Goal: Use online tool/utility: Utilize a website feature to perform a specific function

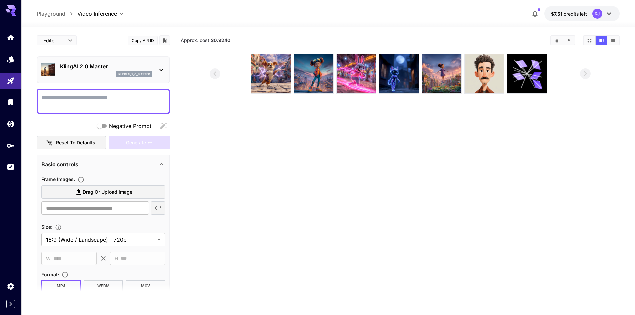
click at [115, 75] on div "klingai_2_0_master" at bounding box center [106, 74] width 92 height 6
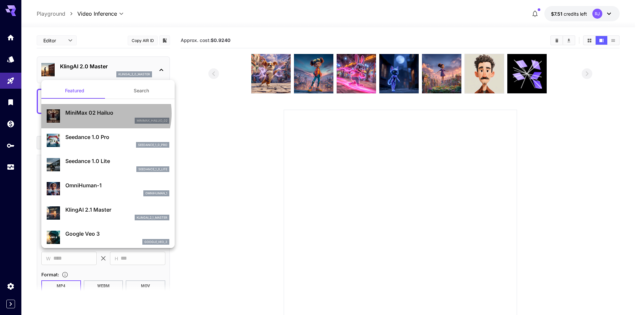
click at [103, 113] on p "MiniMax 02 Hailuo" at bounding box center [117, 113] width 104 height 8
type input "**********"
type input "***"
type input "*"
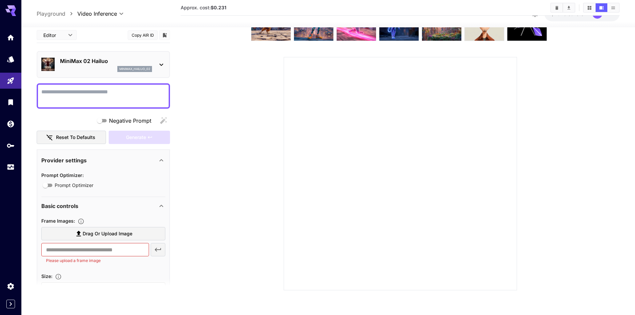
click at [92, 71] on div "minimax_hailuo_02" at bounding box center [106, 69] width 92 height 6
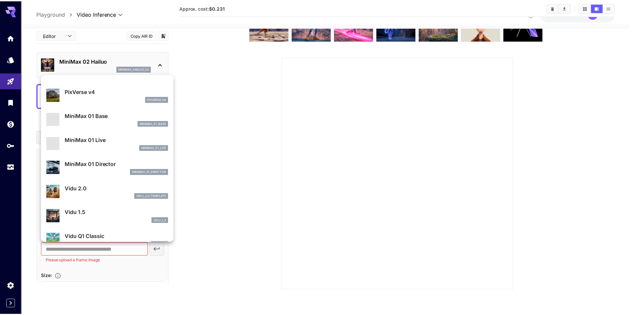
scroll to position [539, 0]
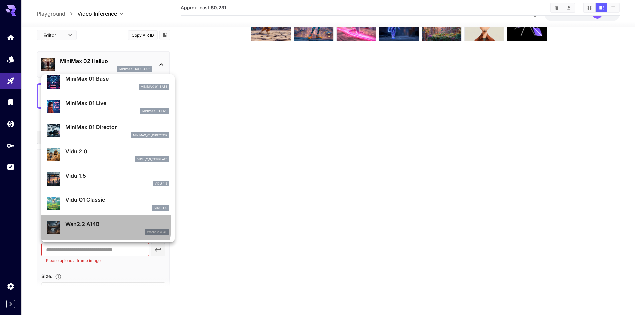
click at [83, 224] on p "Wan2.2 A14B" at bounding box center [117, 224] width 104 height 8
type input "**********"
type input "***"
type input "*"
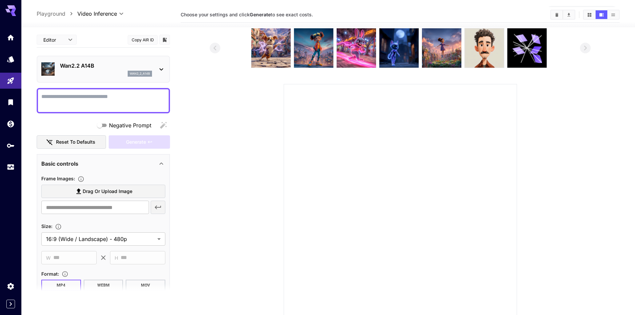
scroll to position [0, 0]
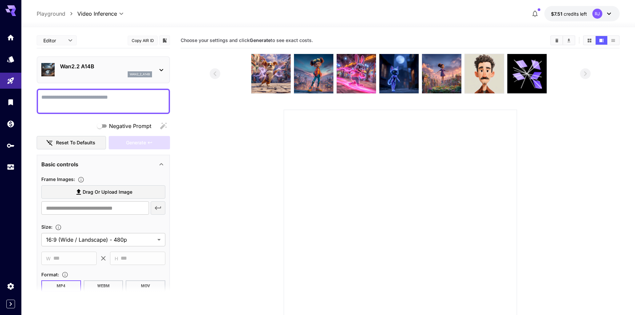
click at [85, 71] on div "Wan2.2 A14B wan2_2_a14b" at bounding box center [106, 69] width 92 height 15
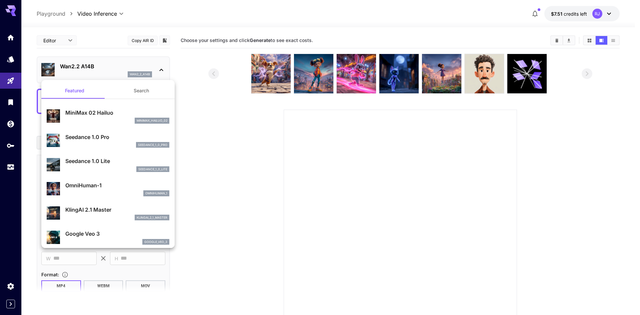
click at [284, 127] on div at bounding box center [320, 157] width 640 height 315
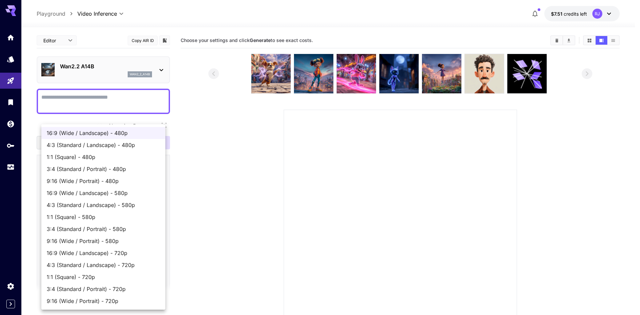
click at [127, 240] on body "**********" at bounding box center [320, 184] width 640 height 368
click at [186, 148] on div at bounding box center [320, 157] width 640 height 315
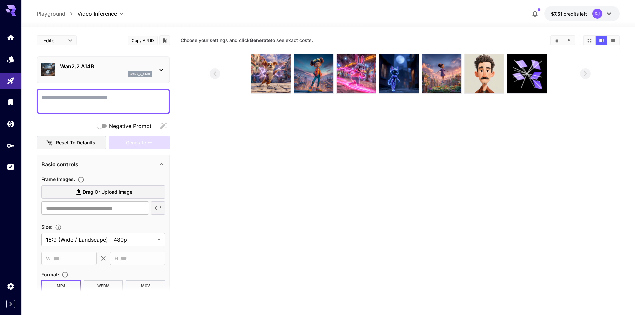
click at [148, 74] on p "wan2_2_a14b" at bounding box center [140, 74] width 20 height 5
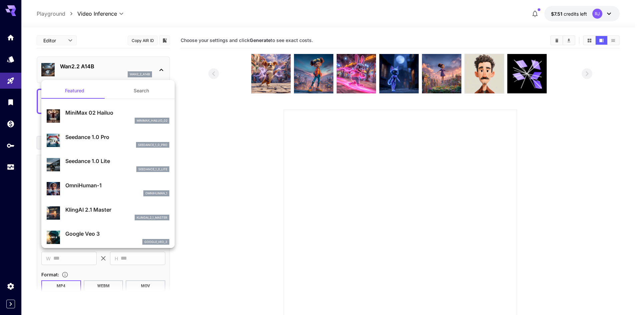
click at [100, 141] on div "Seedance 1.0 Pro seedance_1_0_pro" at bounding box center [117, 140] width 104 height 15
type input "**********"
type input "***"
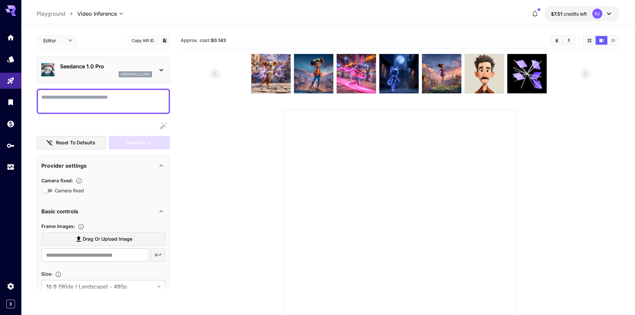
click at [121, 67] on p "Seedance 1.0 Pro" at bounding box center [106, 66] width 92 height 8
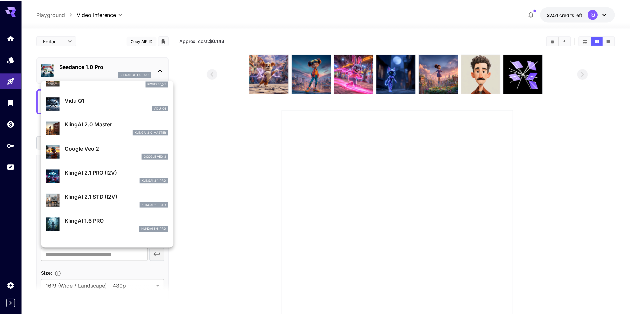
scroll to position [233, 0]
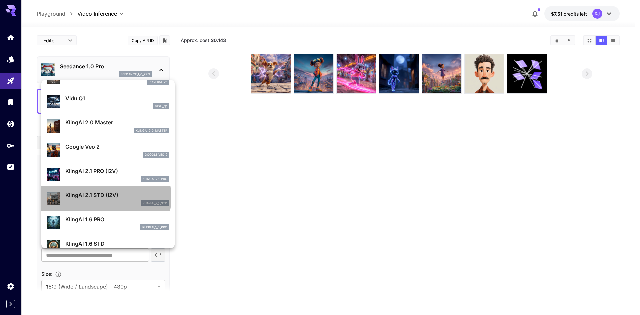
click at [100, 198] on p "KlingAI 2.1 STD (I2V)" at bounding box center [117, 195] width 104 height 8
type input "**********"
type input "****"
type input "***"
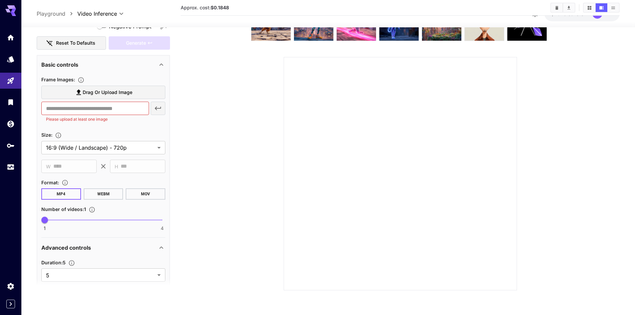
scroll to position [89, 0]
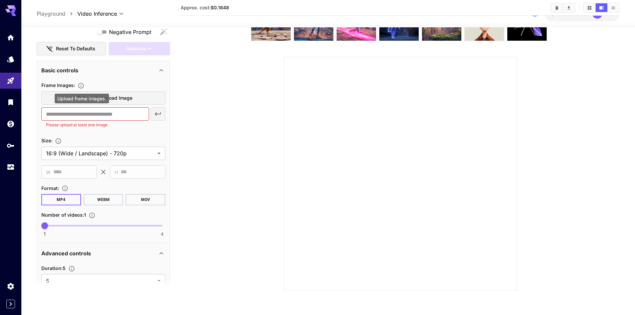
click at [81, 86] on icon "Upload frame images." at bounding box center [81, 85] width 7 height 7
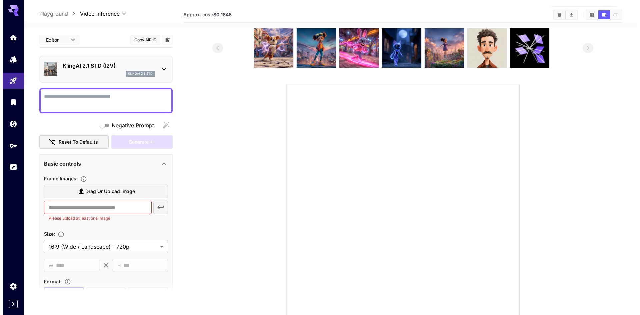
scroll to position [0, 0]
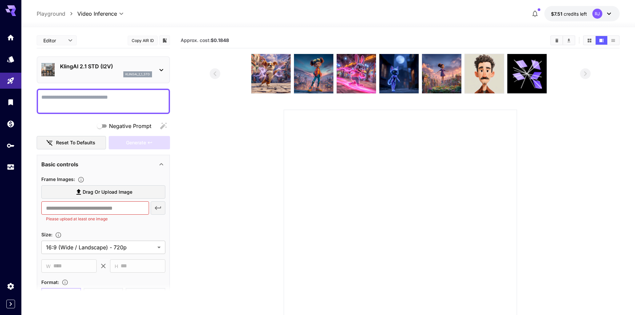
click at [75, 39] on div "Editor **** ​" at bounding box center [57, 40] width 40 height 10
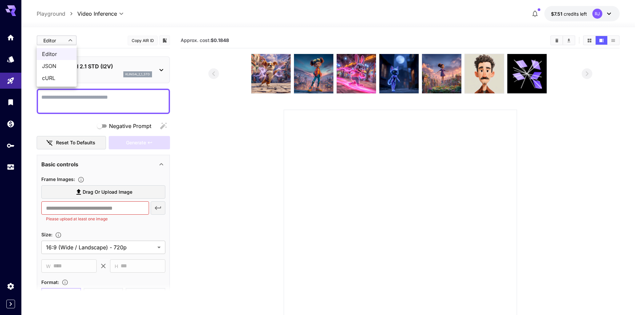
click at [69, 40] on body "**********" at bounding box center [320, 184] width 640 height 368
click at [69, 40] on div at bounding box center [320, 157] width 640 height 315
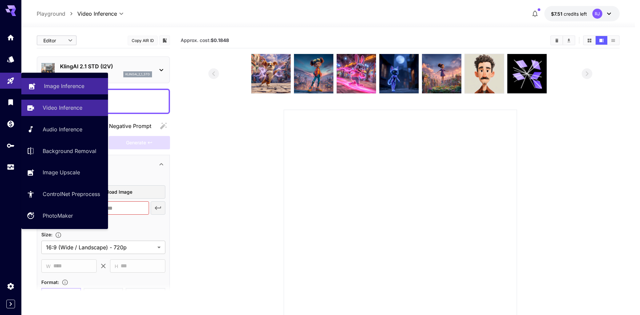
click at [63, 91] on link "Image Inference" at bounding box center [64, 86] width 87 height 16
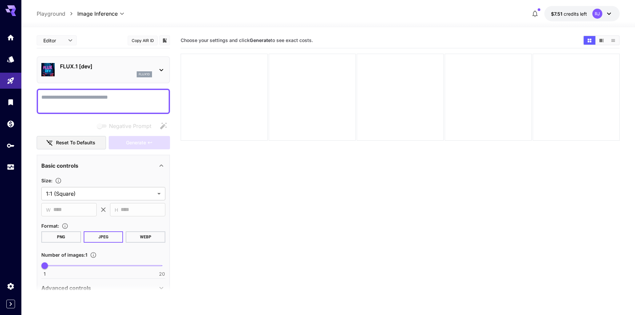
click at [143, 73] on p "flux1d" at bounding box center [144, 74] width 11 height 5
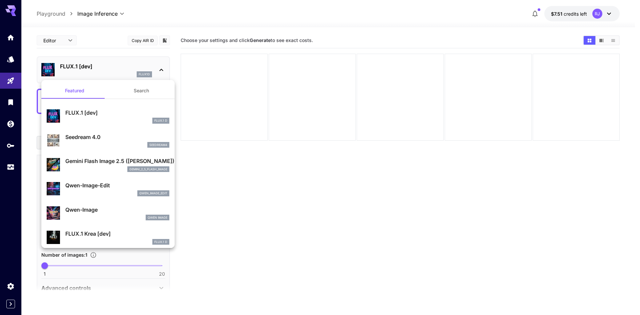
click at [110, 159] on p "Gemini Flash Image 2.5 ([PERSON_NAME])" at bounding box center [117, 161] width 104 height 8
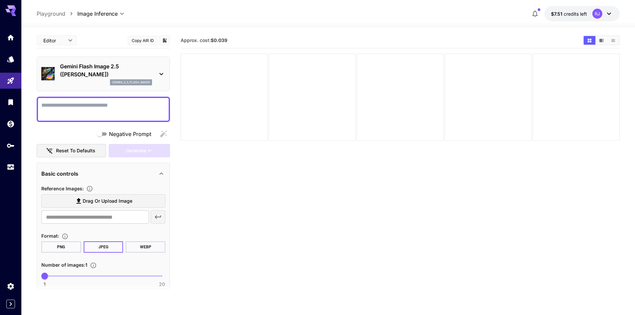
click at [113, 72] on p "Gemini Flash Image 2.5 ([PERSON_NAME])" at bounding box center [106, 70] width 92 height 16
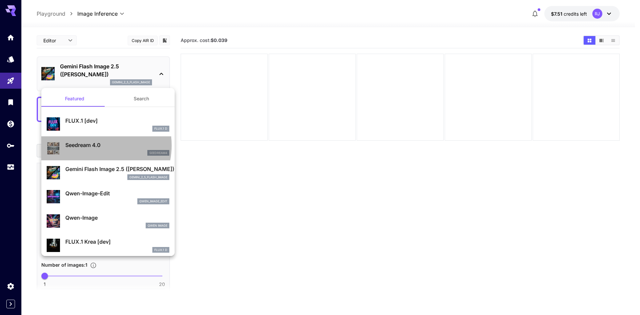
click at [94, 145] on p "Seedream 4.0" at bounding box center [117, 145] width 104 height 8
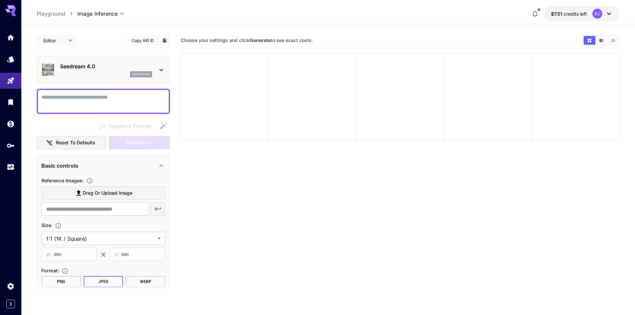
click at [110, 74] on div "seedream4" at bounding box center [106, 74] width 92 height 6
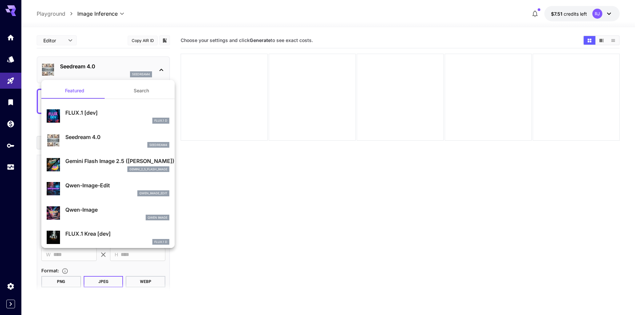
click at [136, 56] on div at bounding box center [320, 157] width 640 height 315
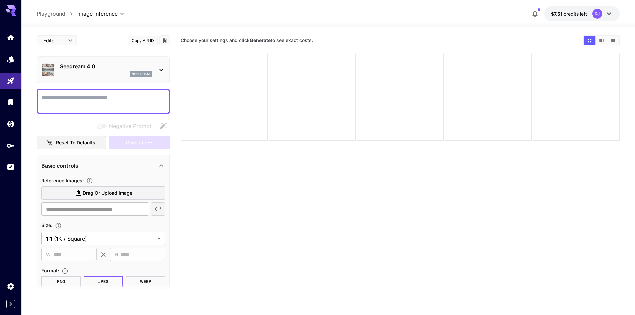
click at [102, 67] on p "Seedream 4.0" at bounding box center [106, 66] width 92 height 8
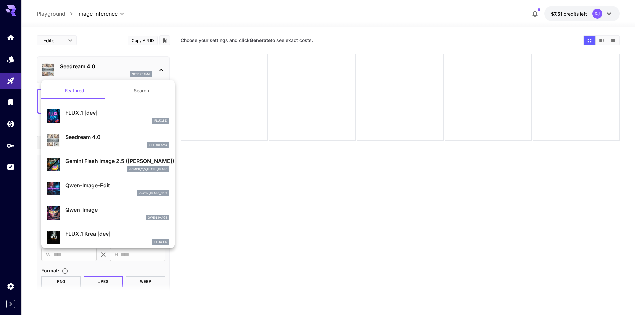
click at [100, 139] on p "Seedream 4.0" at bounding box center [117, 137] width 104 height 8
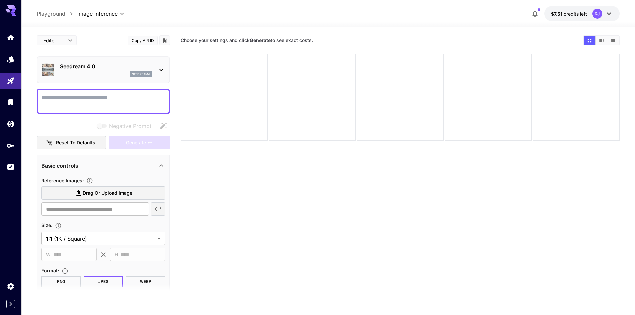
click at [107, 67] on p "Seedream 4.0" at bounding box center [106, 66] width 92 height 8
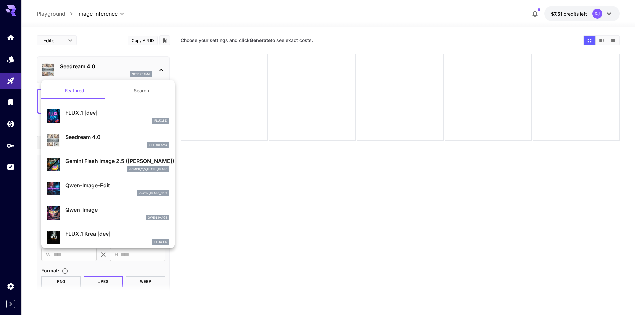
click at [17, 77] on div at bounding box center [320, 157] width 640 height 315
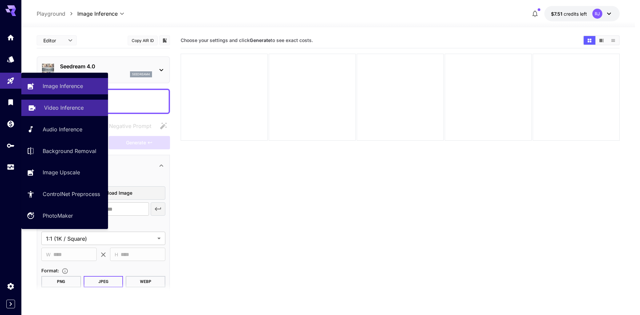
click at [66, 110] on p "Video Inference" at bounding box center [64, 108] width 40 height 8
type input "**********"
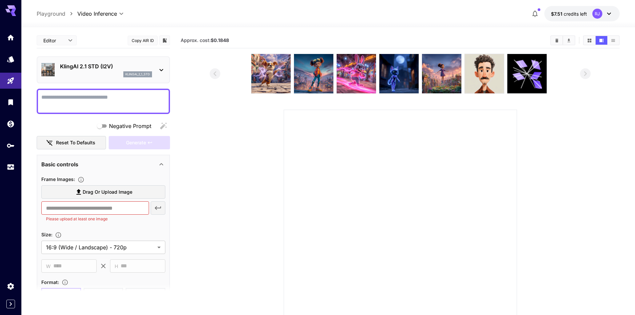
click at [98, 70] on div "KlingAI 2.1 STD (I2V) klingai_2_1_std" at bounding box center [106, 69] width 92 height 15
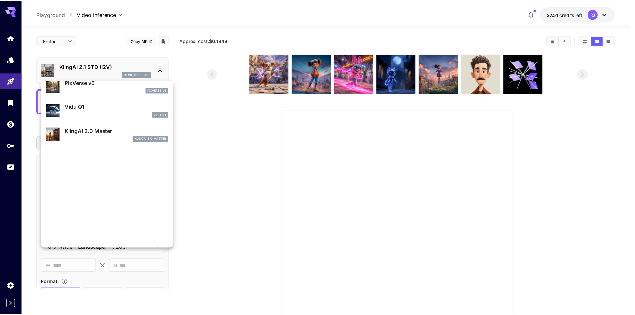
scroll to position [234, 0]
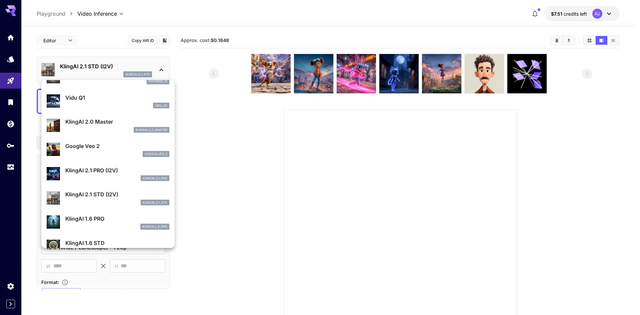
click at [115, 176] on div "klingai_2_1_pro" at bounding box center [117, 178] width 104 height 6
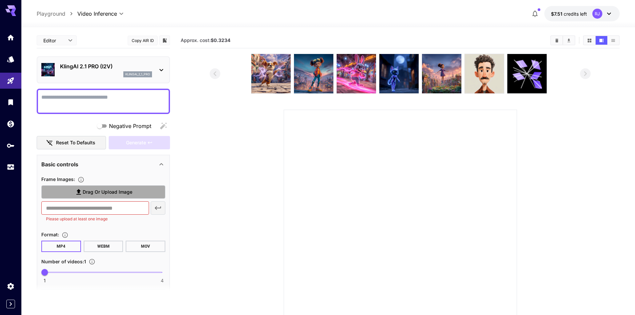
click at [73, 192] on label "Drag or upload image" at bounding box center [103, 192] width 124 height 14
click at [0, 0] on input "Drag or upload image" at bounding box center [0, 0] width 0 height 0
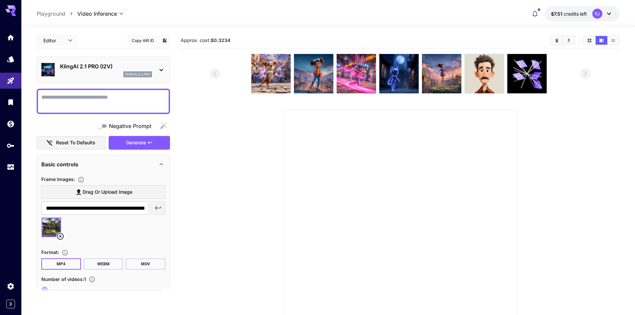
click at [94, 192] on span "Drag or upload image" at bounding box center [108, 192] width 50 height 8
click at [0, 0] on input "Drag or upload image" at bounding box center [0, 0] width 0 height 0
click at [81, 100] on textarea "Negative Prompt" at bounding box center [103, 101] width 124 height 16
click at [120, 101] on textarea "Negative Prompt" at bounding box center [103, 101] width 124 height 16
type input "**********"
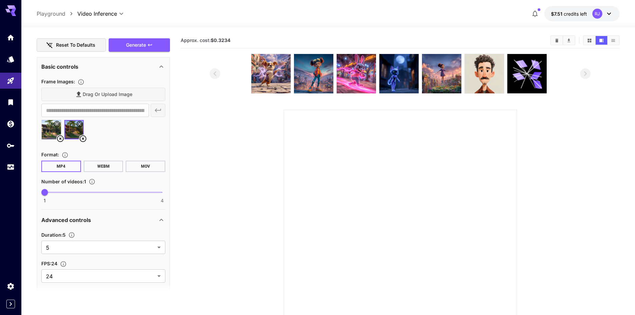
scroll to position [100, 0]
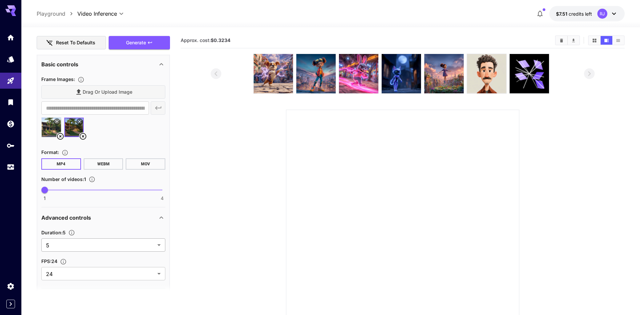
click at [94, 245] on body "**********" at bounding box center [320, 184] width 640 height 368
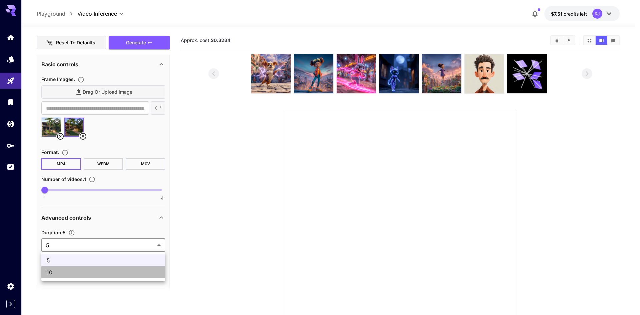
click at [86, 274] on span "10" at bounding box center [103, 272] width 113 height 8
type input "**"
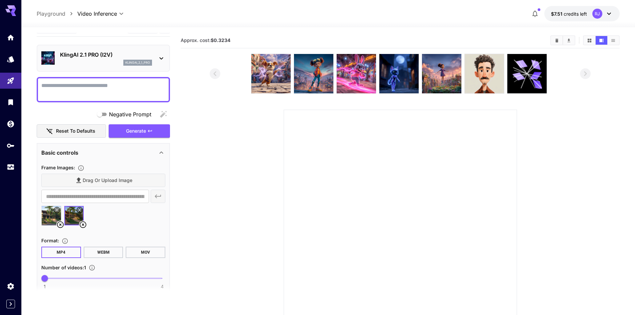
scroll to position [0, 0]
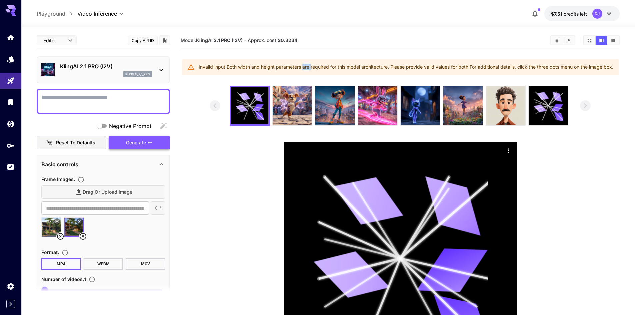
drag, startPoint x: 301, startPoint y: 69, endPoint x: 340, endPoint y: 70, distance: 38.7
click at [331, 70] on div "Invalid input Both width and height parameters are required for this model arch…" at bounding box center [406, 67] width 415 height 12
click at [340, 70] on div "Invalid input Both width and height parameters are required for this model arch…" at bounding box center [406, 67] width 415 height 12
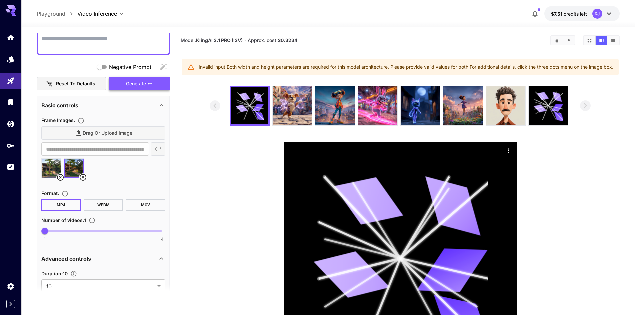
scroll to position [26, 0]
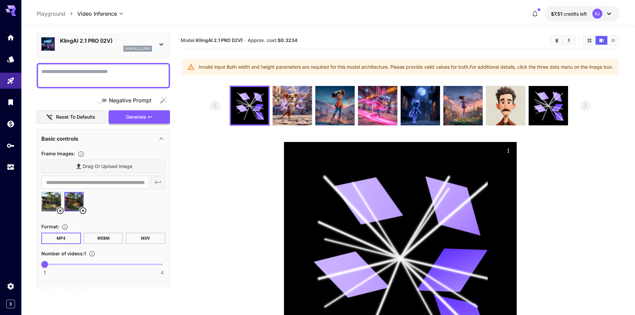
click at [59, 138] on p "Basic controls" at bounding box center [59, 139] width 37 height 8
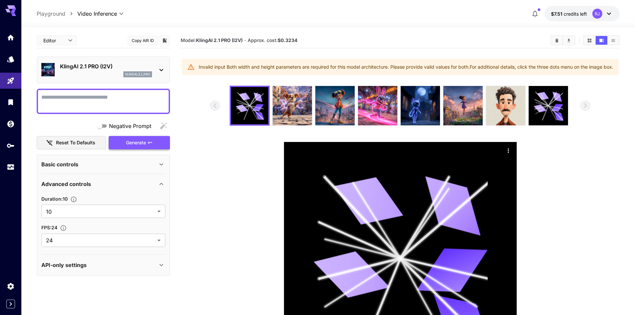
scroll to position [0, 0]
click at [71, 165] on p "Basic controls" at bounding box center [59, 164] width 37 height 8
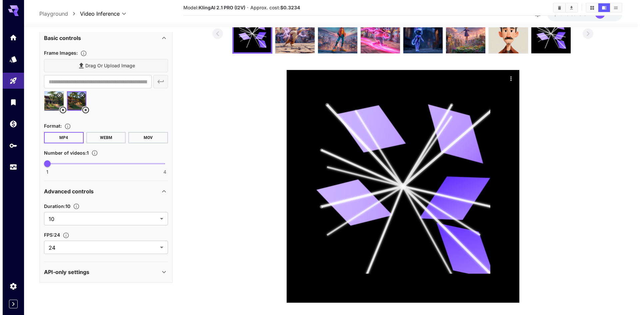
scroll to position [87, 0]
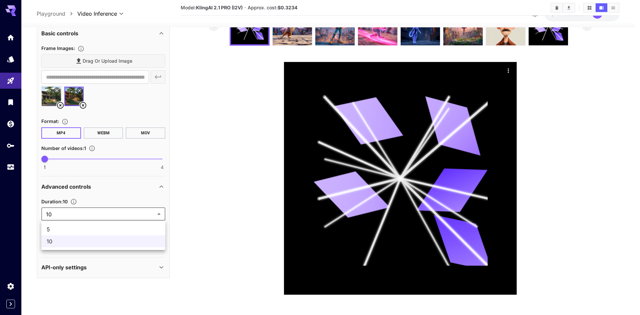
click at [84, 213] on body "**********" at bounding box center [320, 117] width 640 height 395
click at [84, 213] on div at bounding box center [320, 157] width 640 height 315
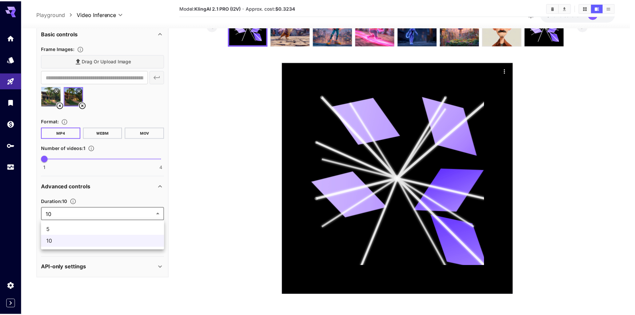
scroll to position [80, 0]
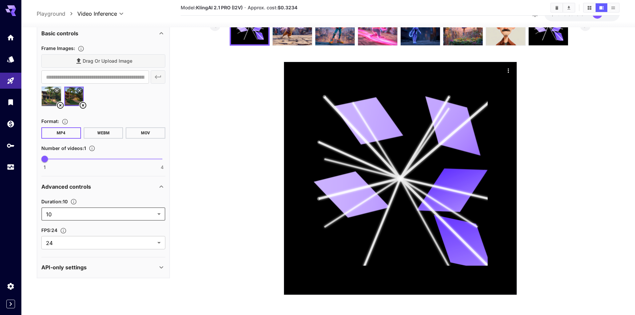
click at [84, 271] on p "API-only settings" at bounding box center [63, 267] width 45 height 8
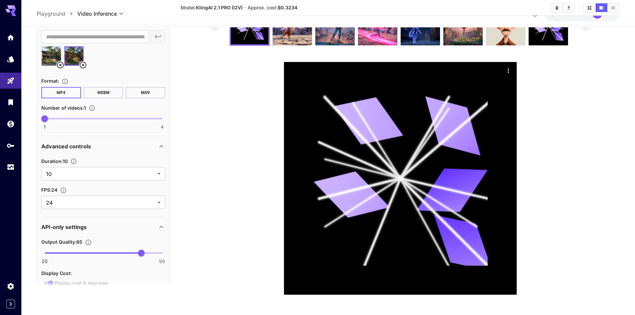
scroll to position [217, 0]
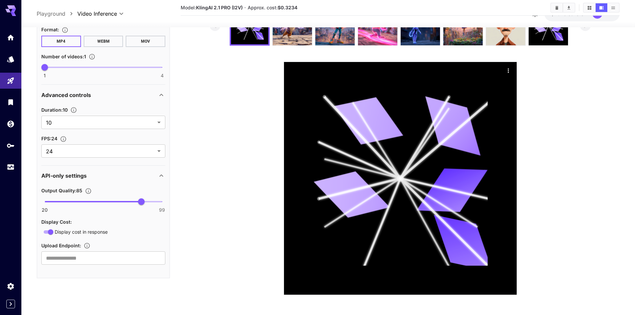
click at [98, 177] on div "API-only settings" at bounding box center [99, 176] width 116 height 8
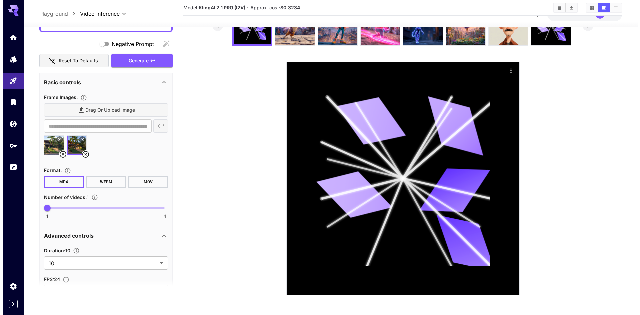
scroll to position [0, 0]
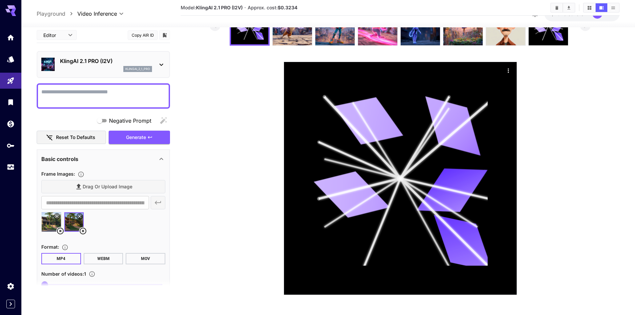
click at [134, 60] on p "KlingAI 2.1 PRO (I2V)" at bounding box center [106, 61] width 92 height 8
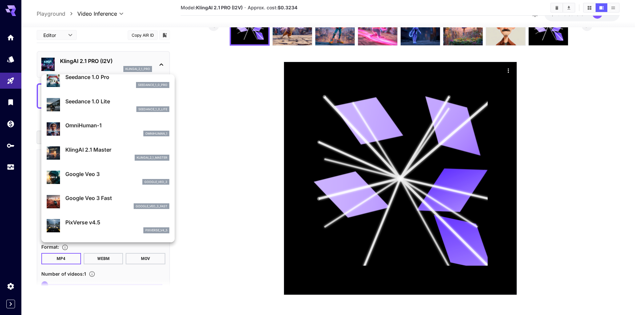
scroll to position [67, 0]
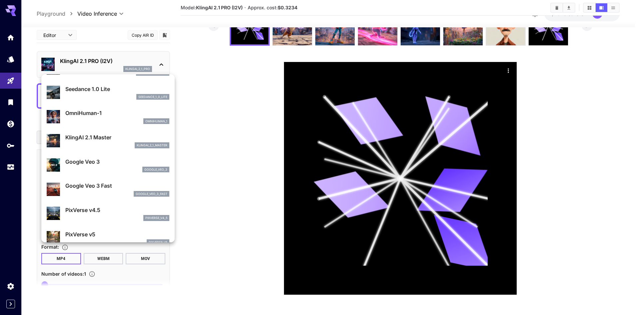
click at [240, 112] on div at bounding box center [320, 157] width 640 height 315
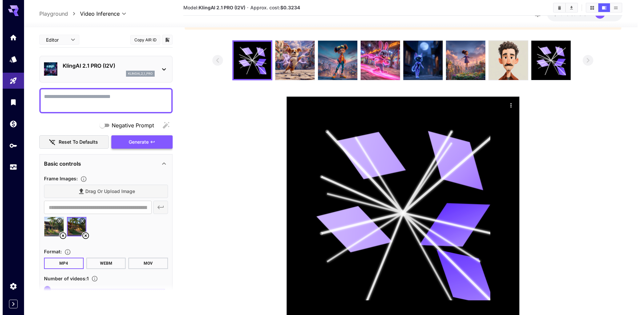
scroll to position [0, 0]
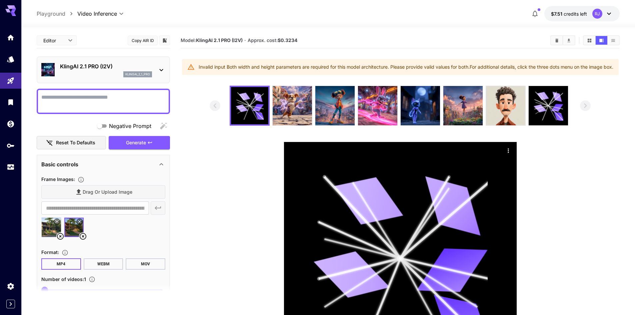
click at [116, 77] on div "klingai_2_1_pro" at bounding box center [106, 74] width 92 height 6
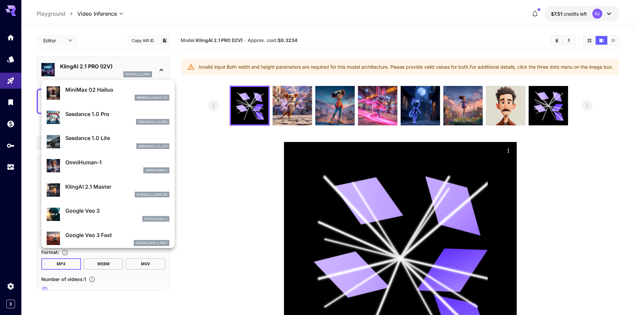
scroll to position [33, 0]
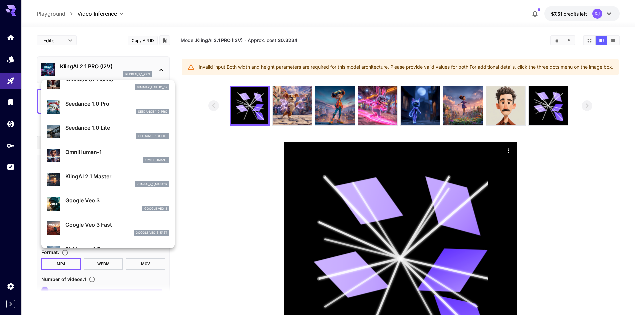
click at [210, 72] on div at bounding box center [320, 157] width 640 height 315
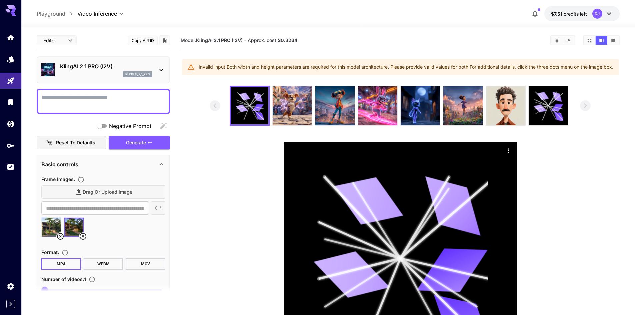
click at [123, 66] on p "KlingAI 2.1 PRO (I2V)" at bounding box center [106, 66] width 92 height 8
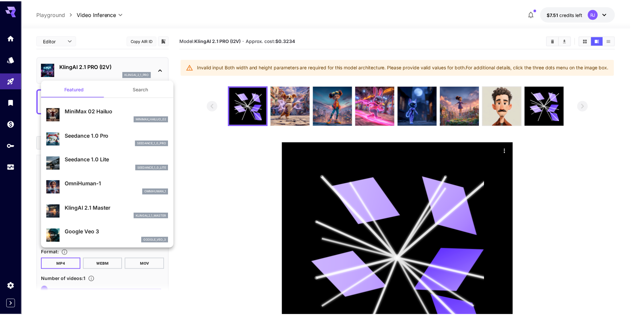
scroll to position [0, 0]
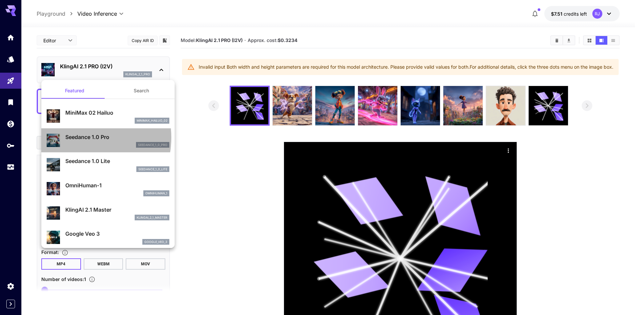
click at [82, 138] on p "Seedance 1.0 Pro" at bounding box center [117, 137] width 104 height 8
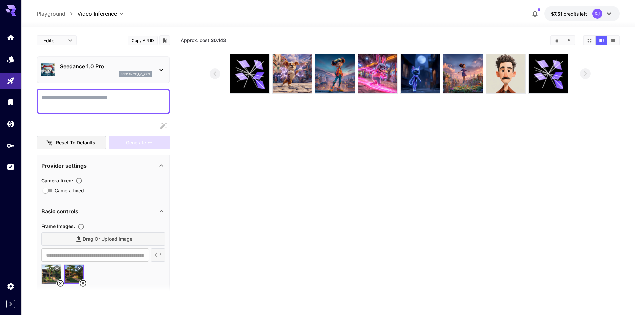
scroll to position [33, 0]
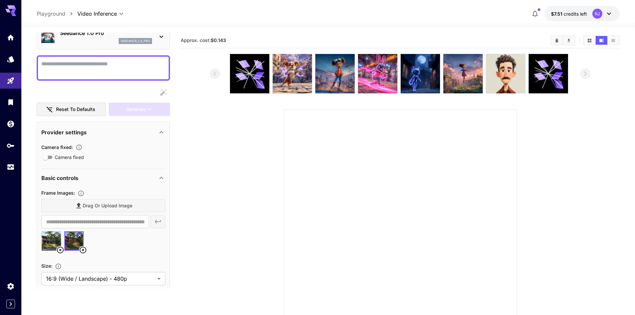
click at [84, 249] on icon at bounding box center [83, 250] width 7 height 7
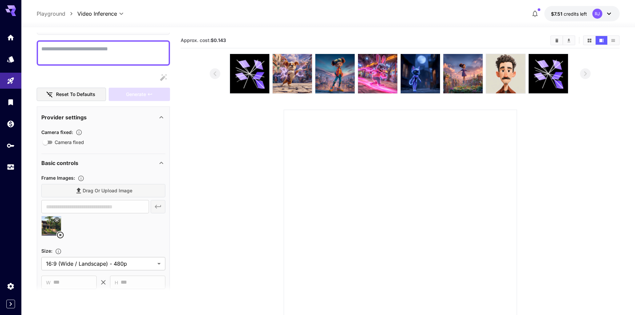
scroll to position [0, 0]
